Goal: Use online tool/utility: Utilize a website feature to perform a specific function

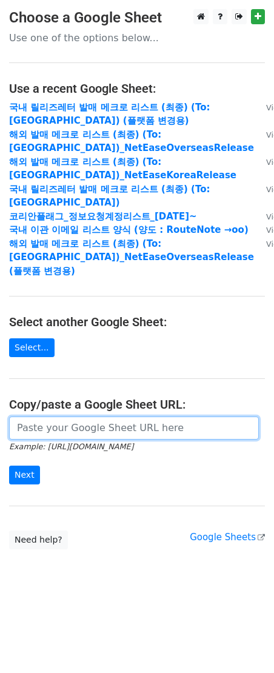
click at [78, 416] on input "url" at bounding box center [134, 427] width 250 height 23
paste input "[URL][DOMAIN_NAME]"
type input "[URL][DOMAIN_NAME]"
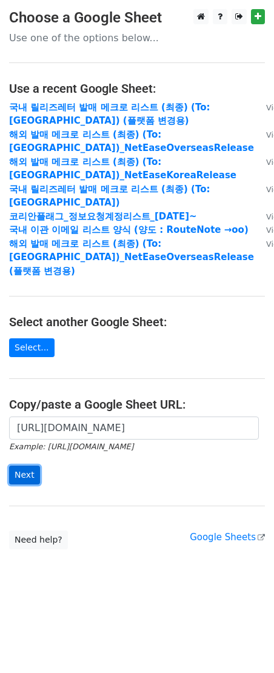
scroll to position [0, 0]
click at [32, 465] on input "Next" at bounding box center [24, 474] width 31 height 19
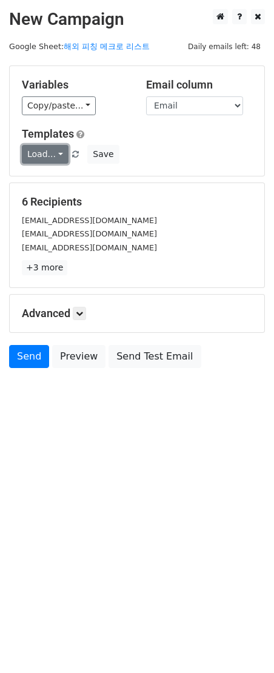
click at [27, 150] on link "Load..." at bounding box center [45, 154] width 47 height 19
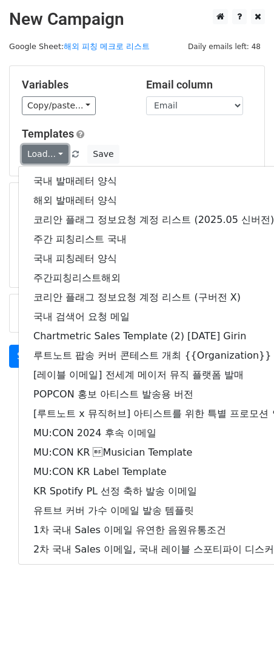
click at [27, 150] on link "Load..." at bounding box center [45, 154] width 47 height 19
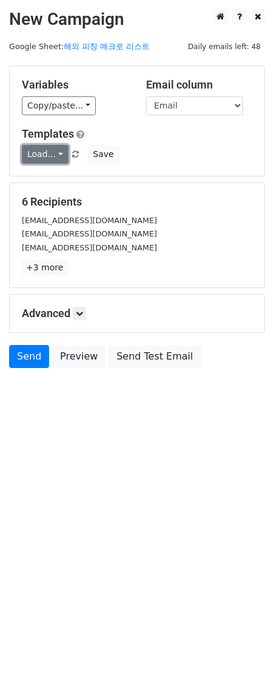
click at [59, 152] on link "Load..." at bounding box center [45, 154] width 47 height 19
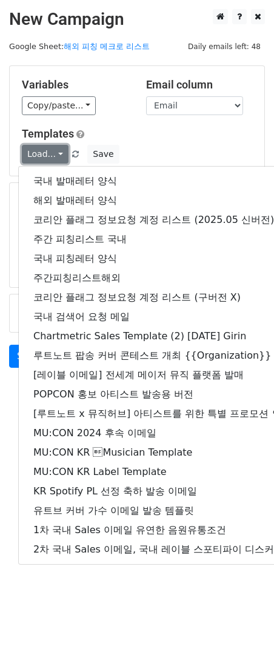
click at [59, 151] on link "Load..." at bounding box center [45, 154] width 47 height 19
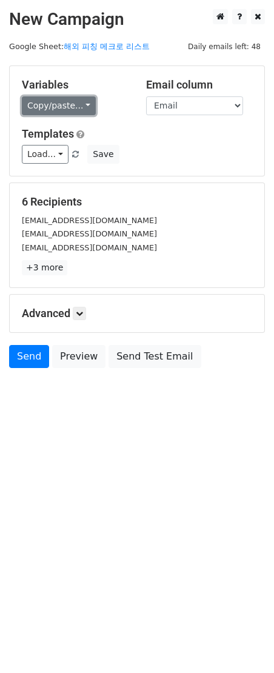
click at [62, 108] on link "Copy/paste..." at bounding box center [59, 105] width 74 height 19
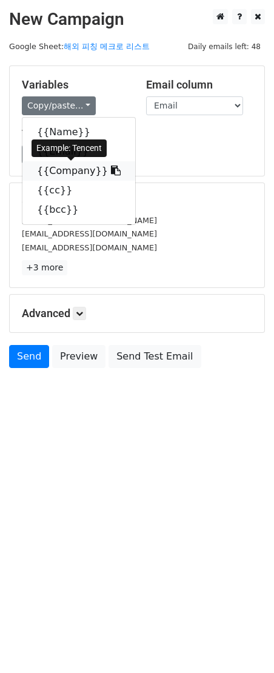
click at [53, 167] on link "{{Company}}" at bounding box center [78, 170] width 113 height 19
